Goal: Task Accomplishment & Management: Use online tool/utility

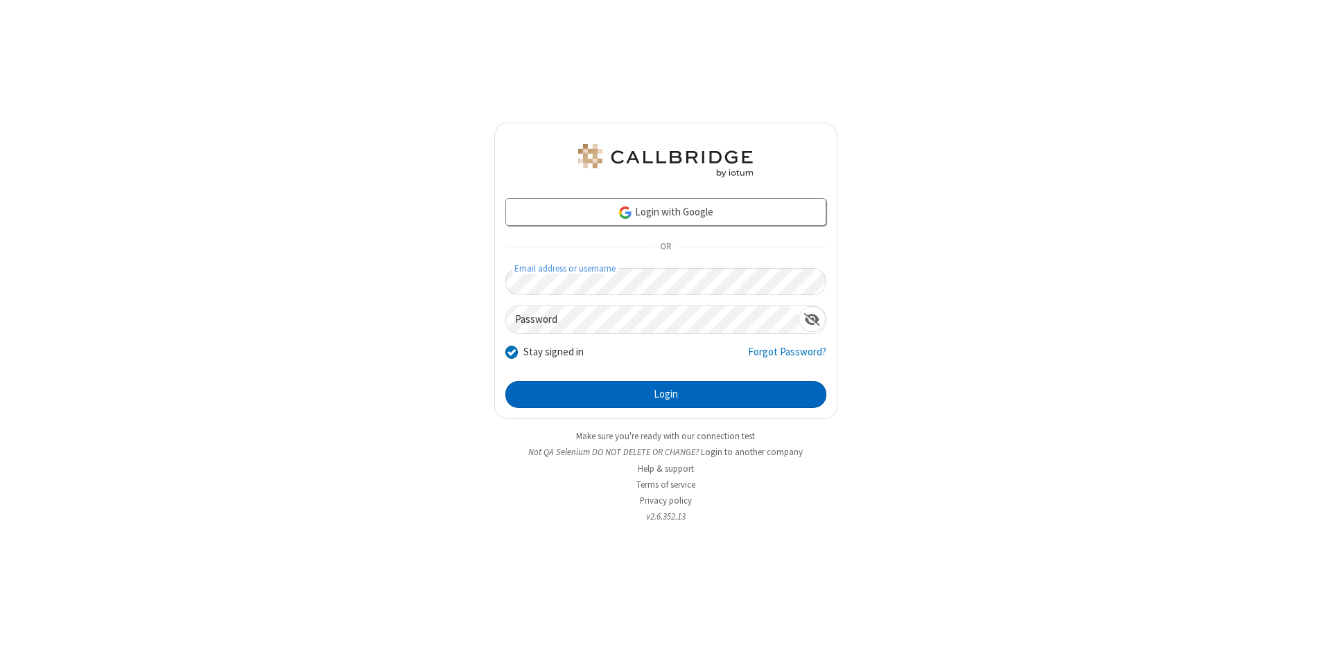
click at [665, 395] on button "Login" at bounding box center [665, 395] width 321 height 28
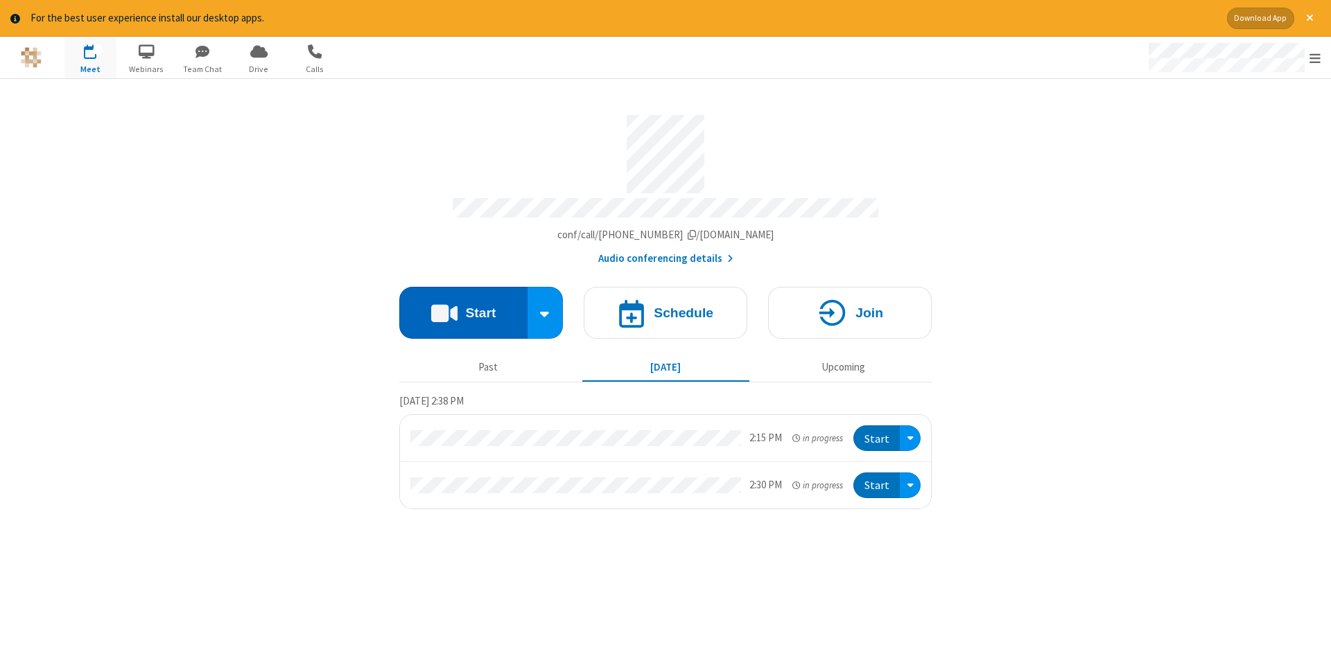
click at [463, 308] on button "Start" at bounding box center [463, 313] width 128 height 52
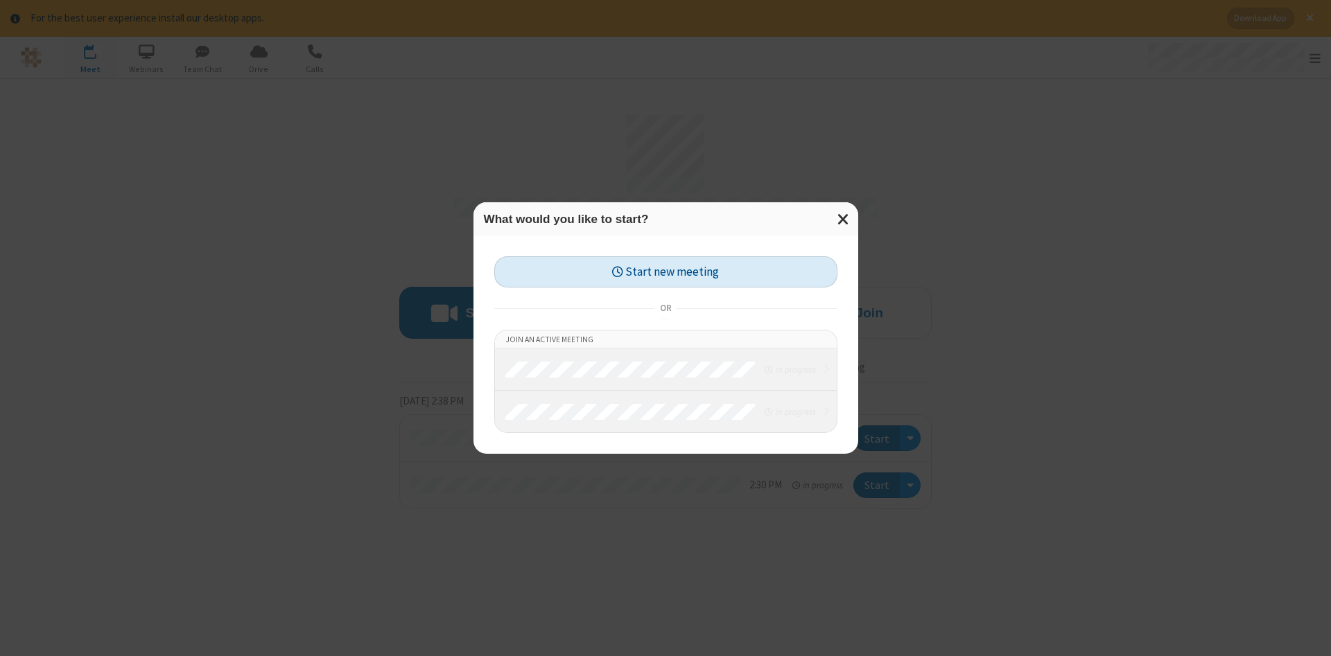
click at [665, 272] on button "Start new meeting" at bounding box center [665, 271] width 343 height 31
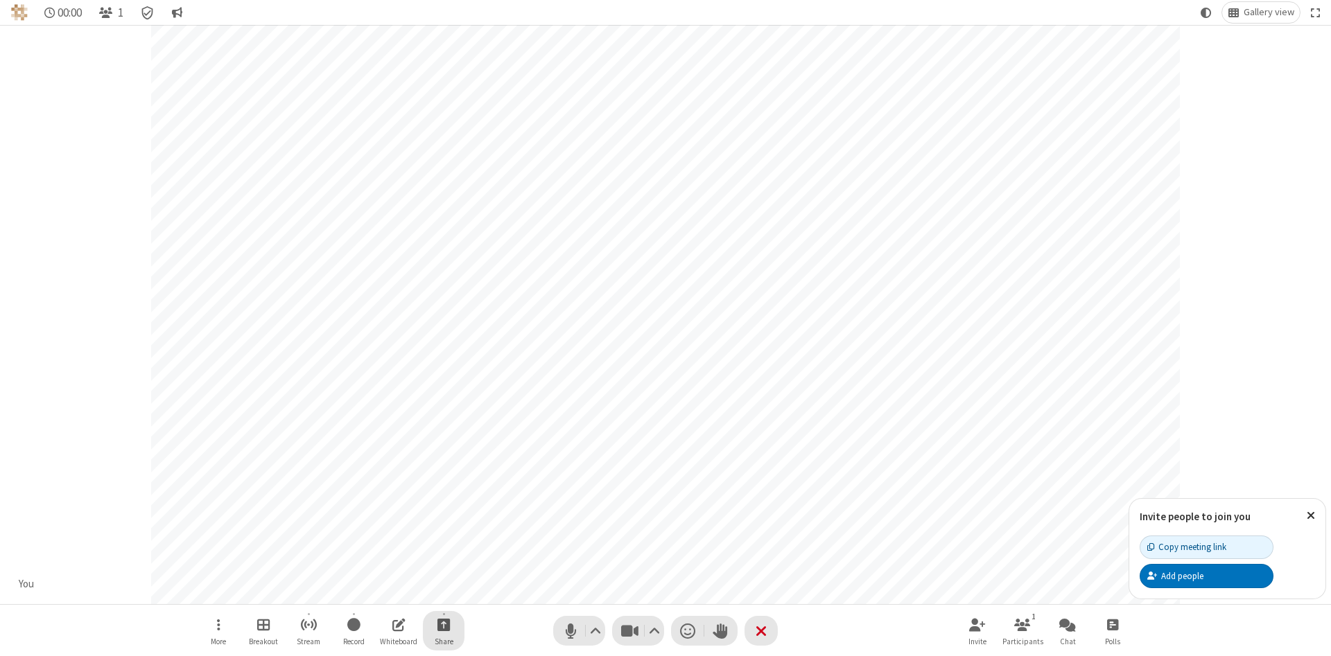
click at [443, 625] on span "Start sharing" at bounding box center [443, 624] width 13 height 17
click at [387, 591] on span "Share my screen" at bounding box center [388, 592] width 16 height 12
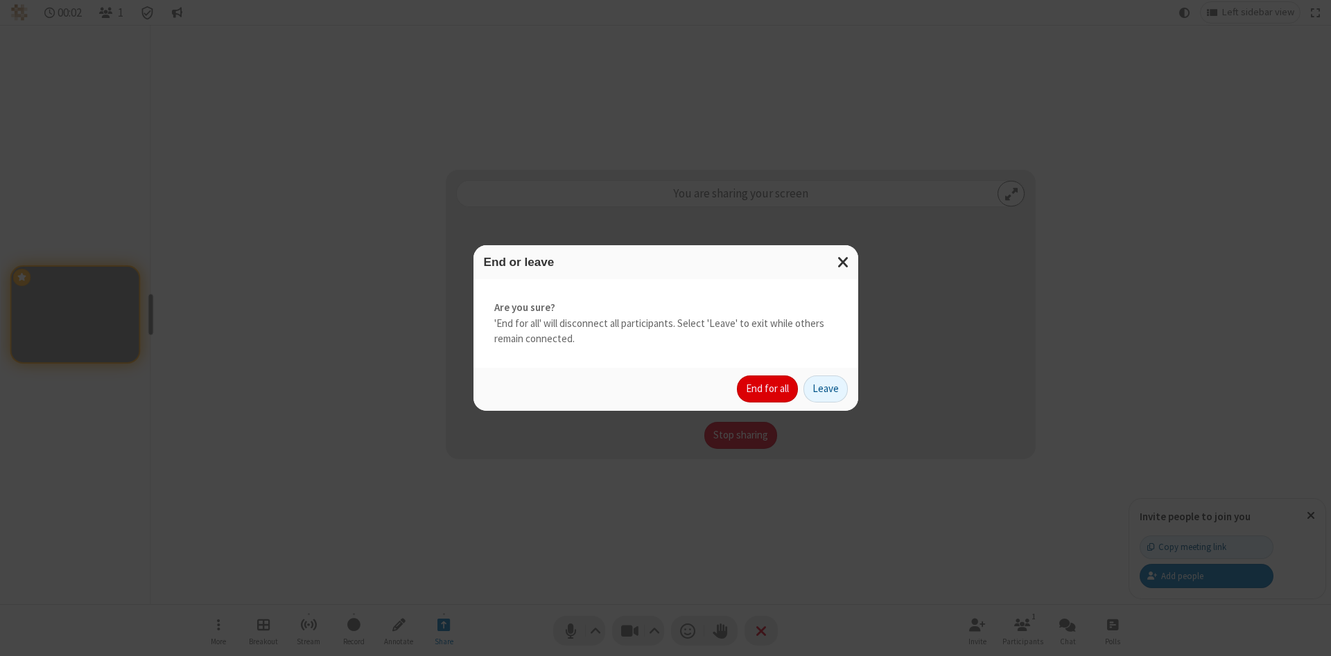
click at [768, 389] on button "End for all" at bounding box center [767, 390] width 61 height 28
